Goal: Transaction & Acquisition: Purchase product/service

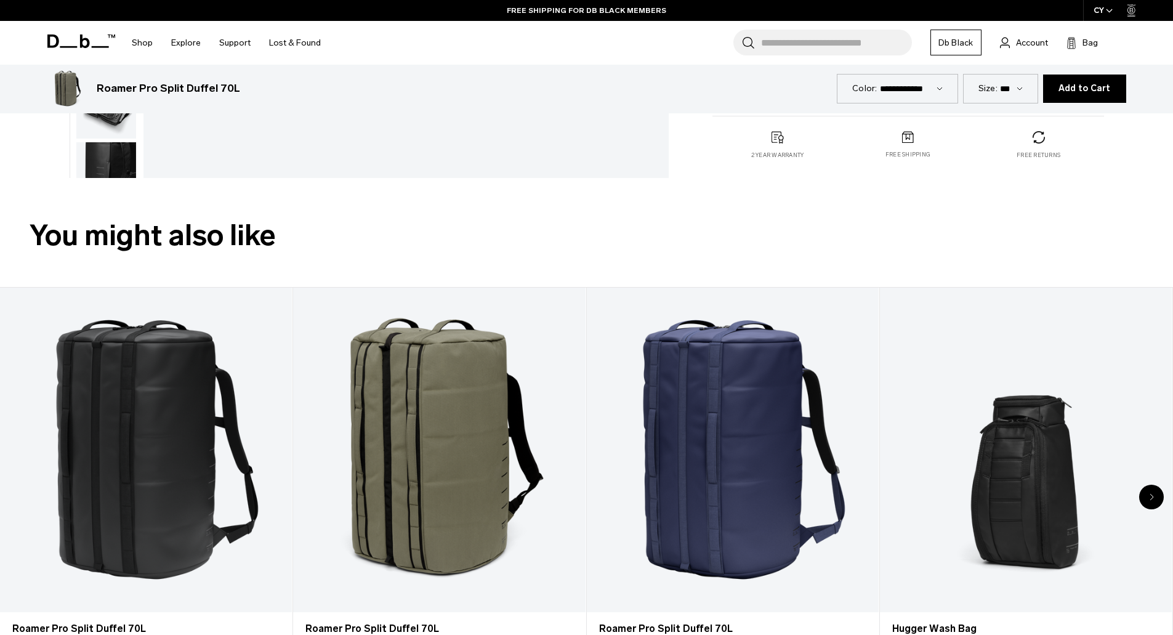
scroll to position [793, 0]
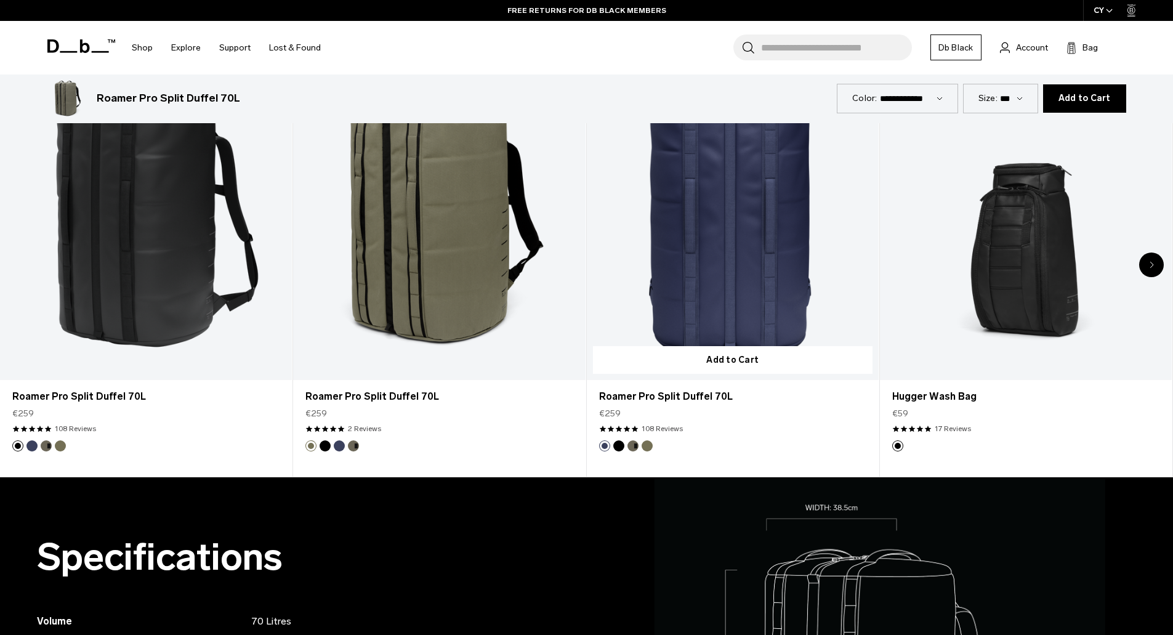
click at [714, 235] on link "Roamer Pro Split Duffel 70L" at bounding box center [733, 217] width 292 height 324
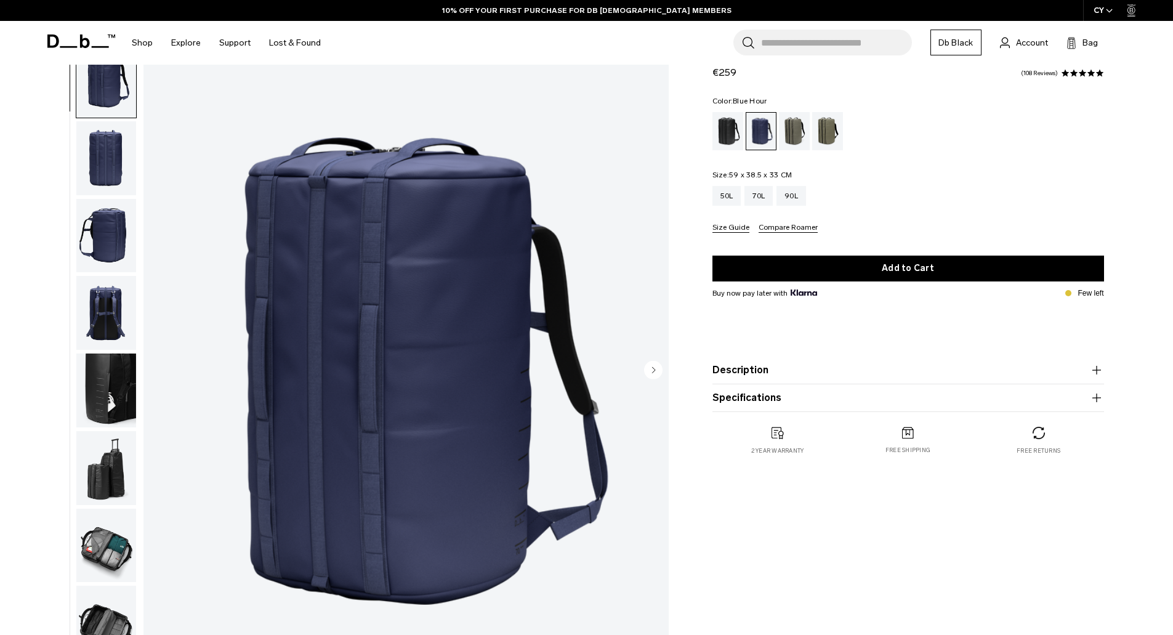
scroll to position [62, 0]
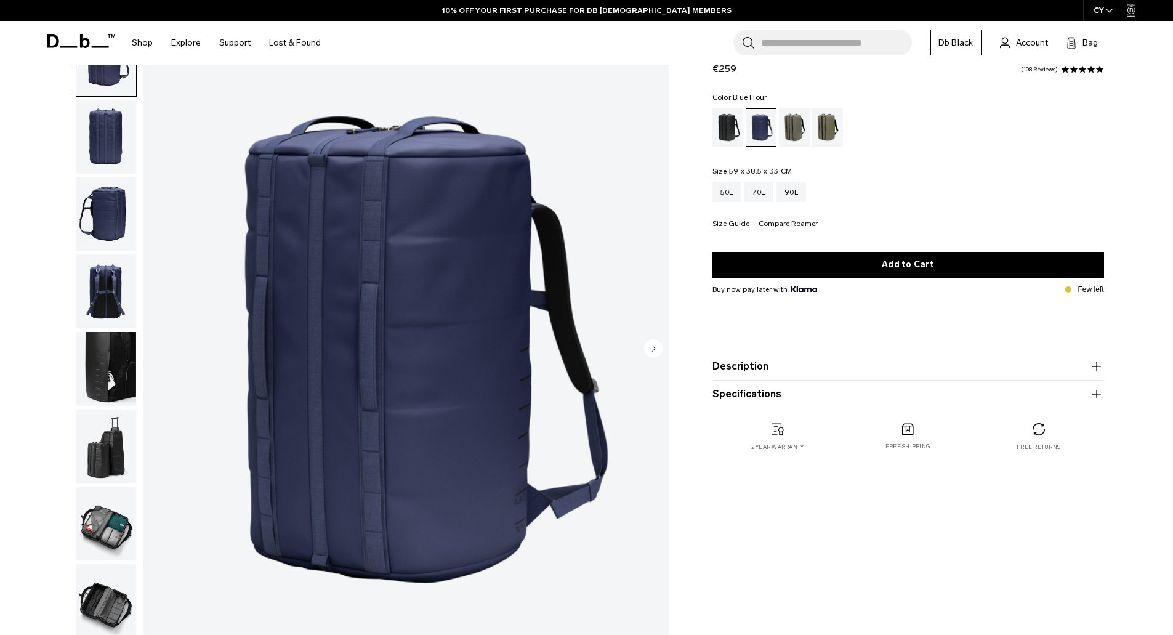
click at [657, 352] on circle "Next slide" at bounding box center [653, 348] width 18 height 18
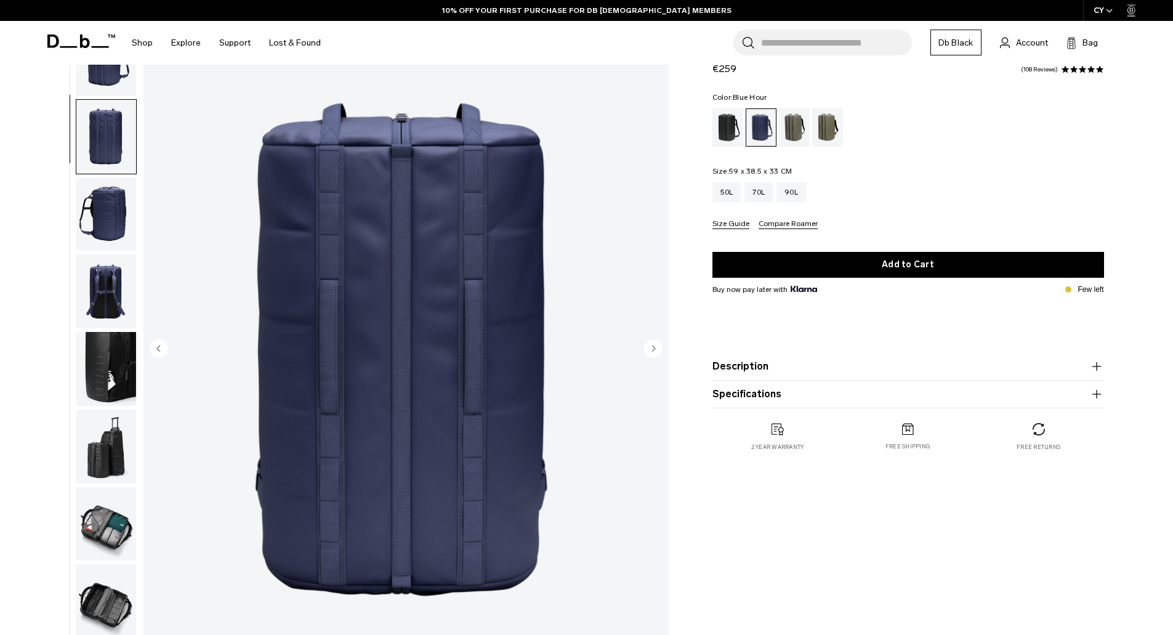
scroll to position [39, 0]
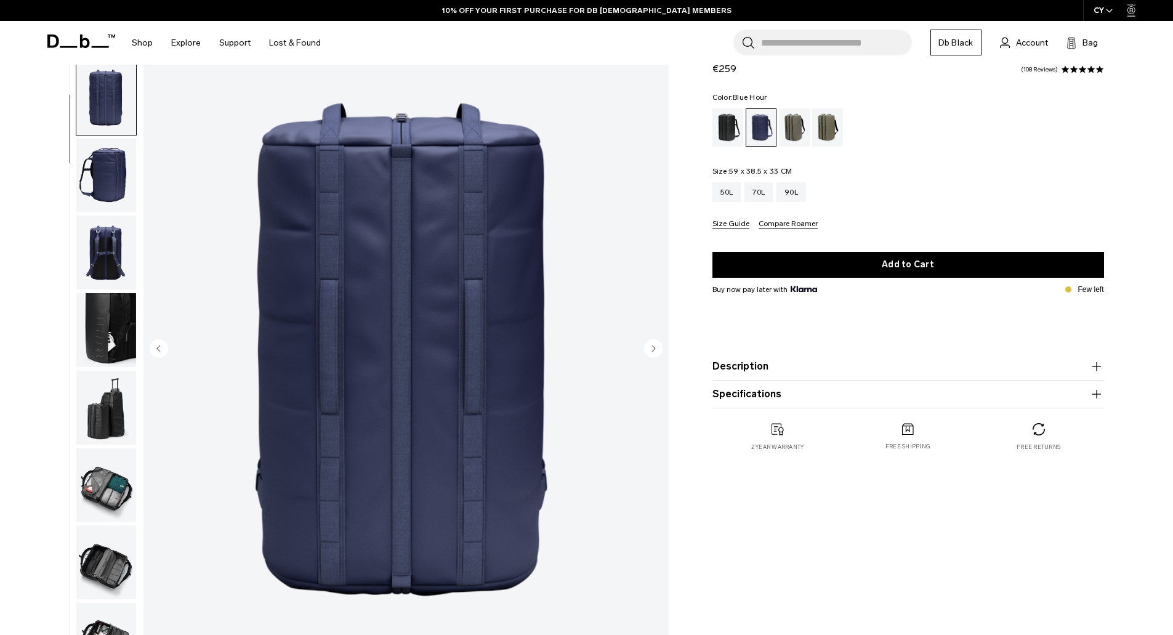
click at [657, 352] on circle "Next slide" at bounding box center [653, 348] width 18 height 18
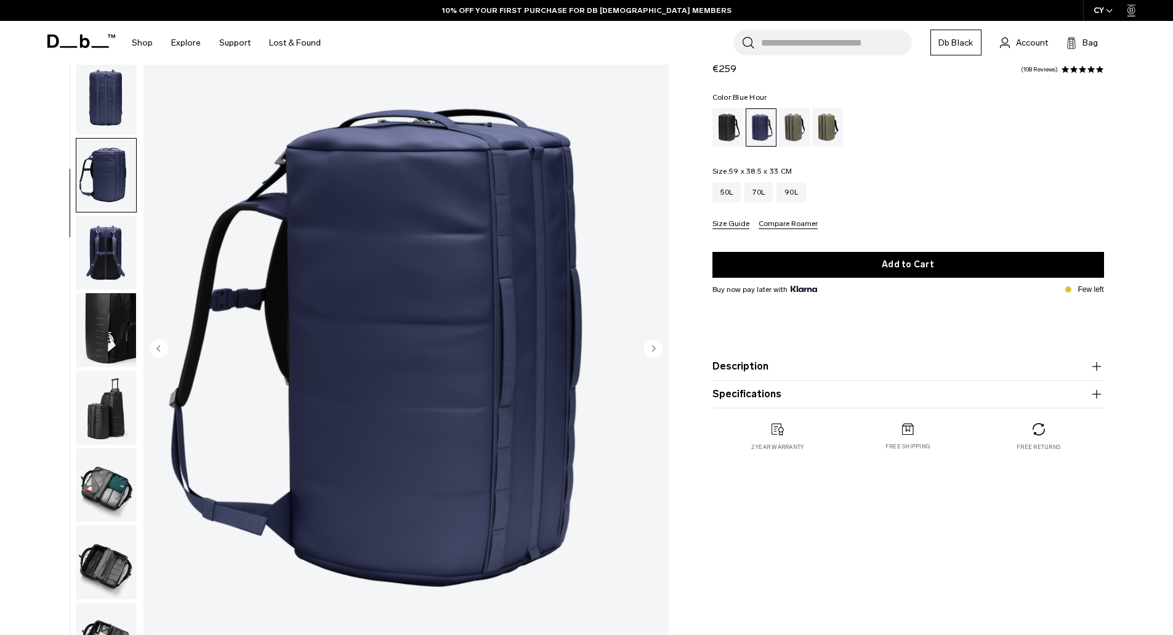
click at [657, 352] on circle "Next slide" at bounding box center [653, 348] width 18 height 18
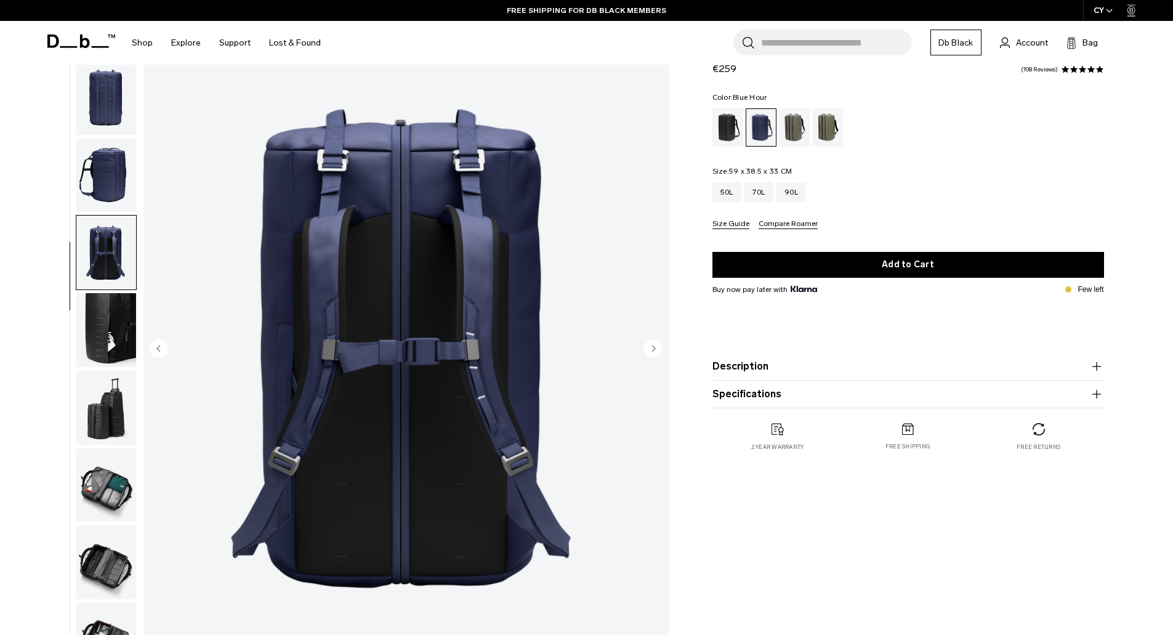
drag, startPoint x: 647, startPoint y: 344, endPoint x: 635, endPoint y: 336, distance: 14.4
